Goal: Find specific page/section: Find specific page/section

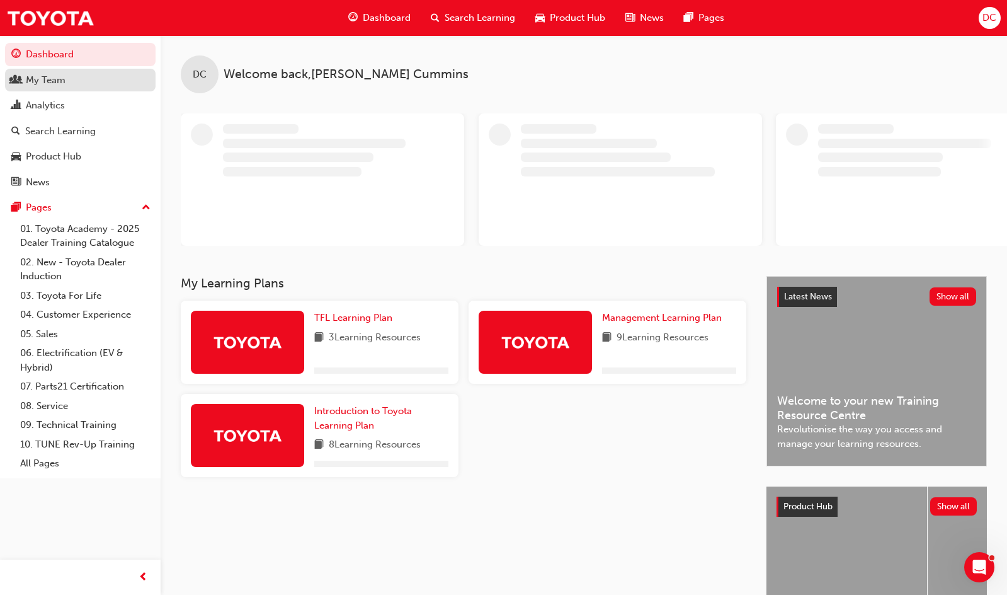
click at [62, 86] on div "My Team" at bounding box center [46, 80] width 40 height 14
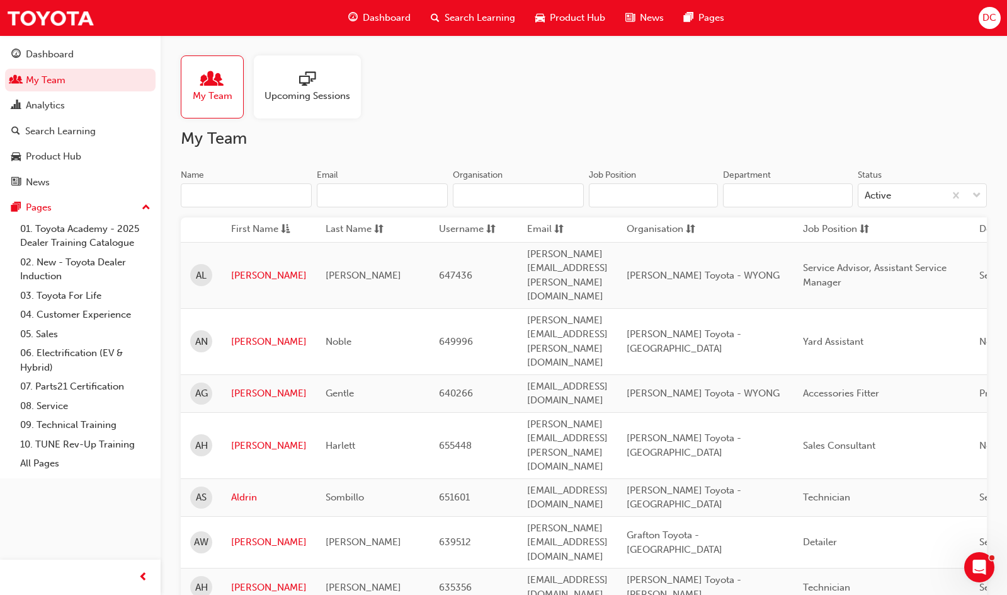
click at [237, 184] on input "Name" at bounding box center [246, 195] width 131 height 24
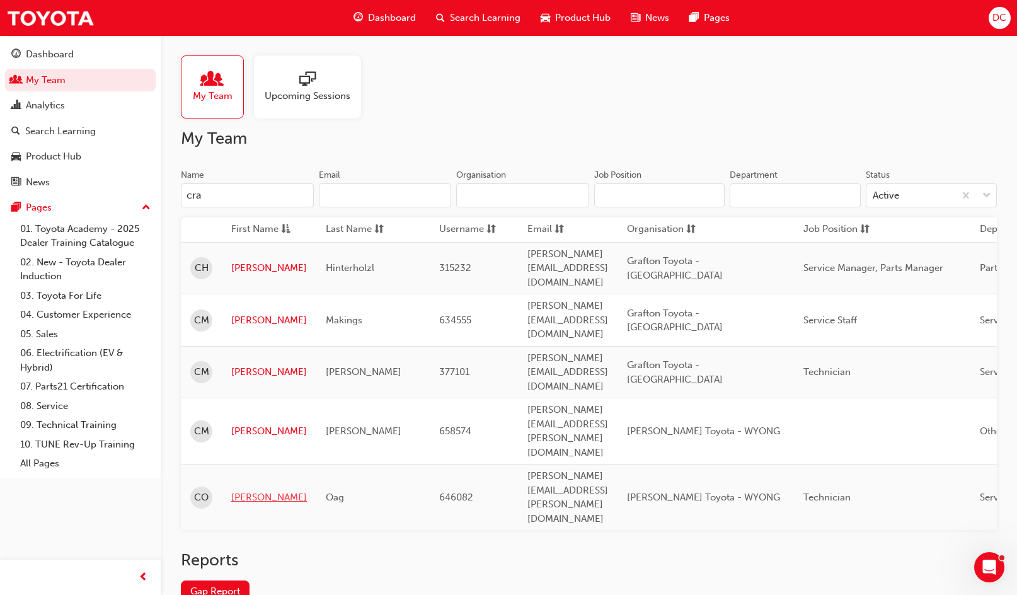
type input "cra"
click at [243, 490] on link "[PERSON_NAME]" at bounding box center [269, 497] width 76 height 14
